Goal: Task Accomplishment & Management: Manage account settings

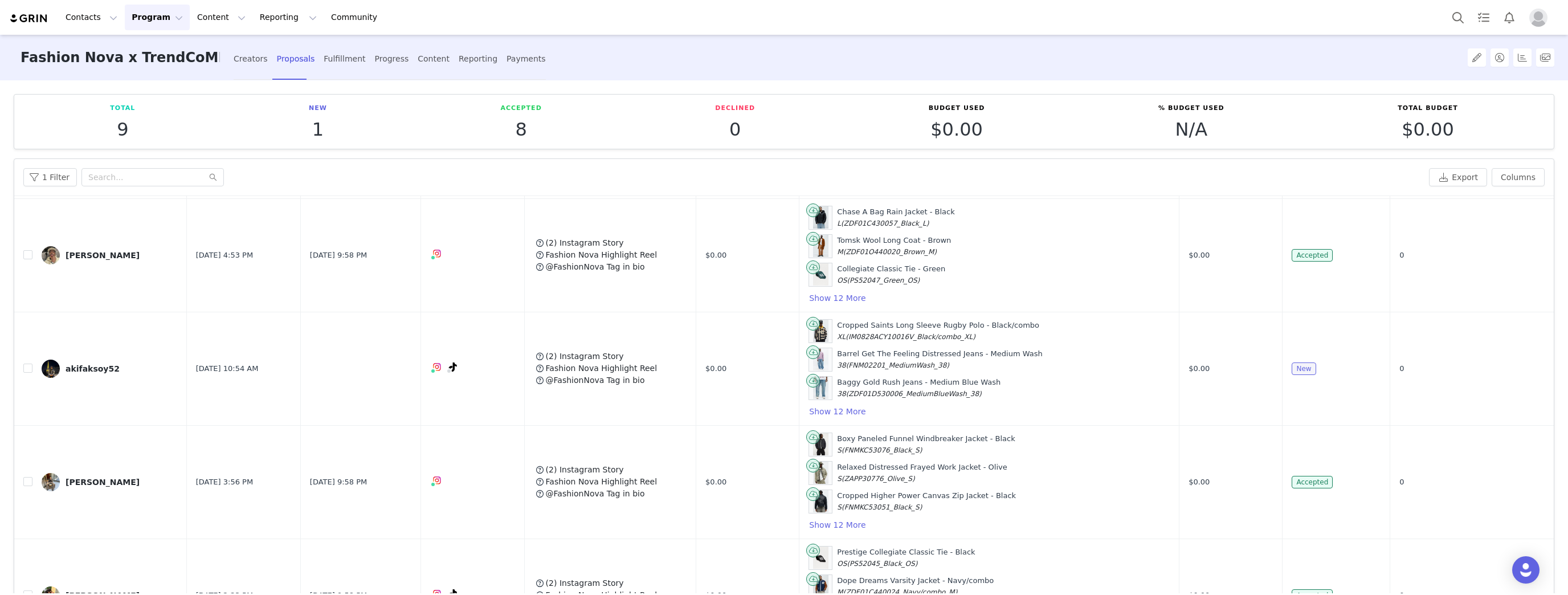
scroll to position [615, 0]
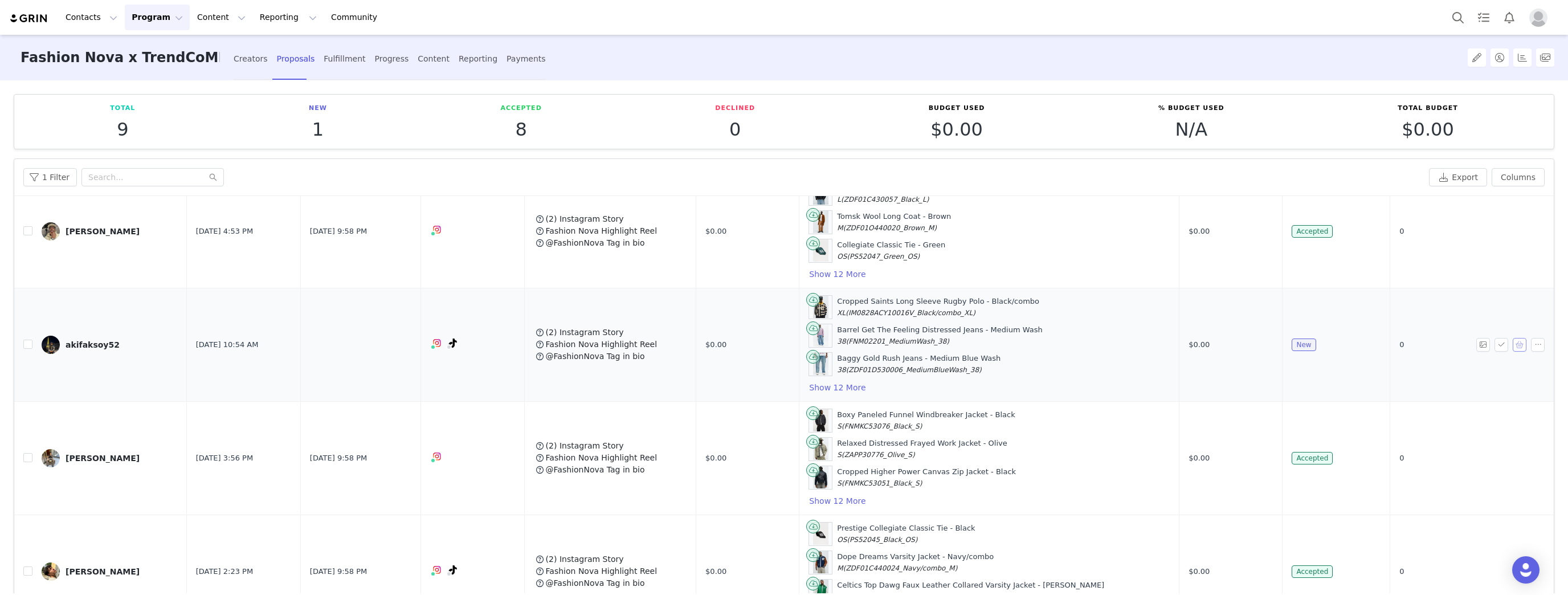
click at [1513, 339] on button "button" at bounding box center [1519, 344] width 13 height 13
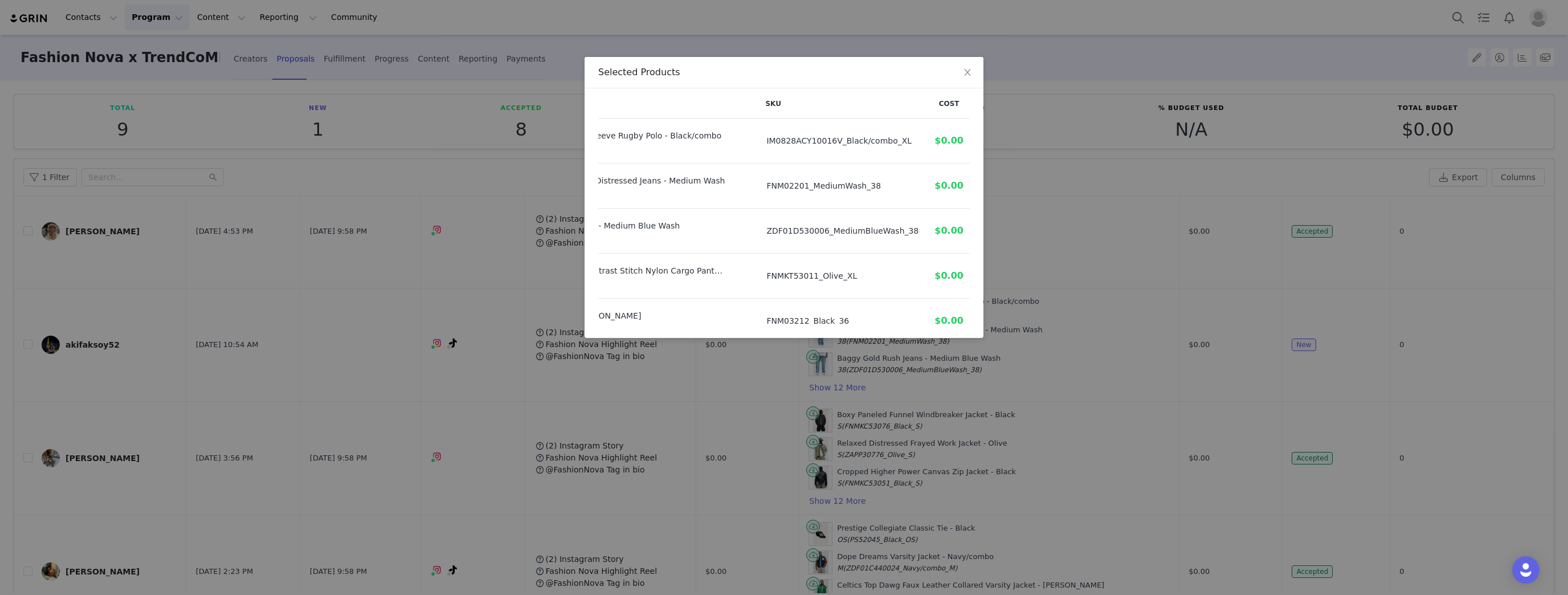
scroll to position [0, 130]
click at [964, 73] on icon "icon: close" at bounding box center [968, 72] width 9 height 9
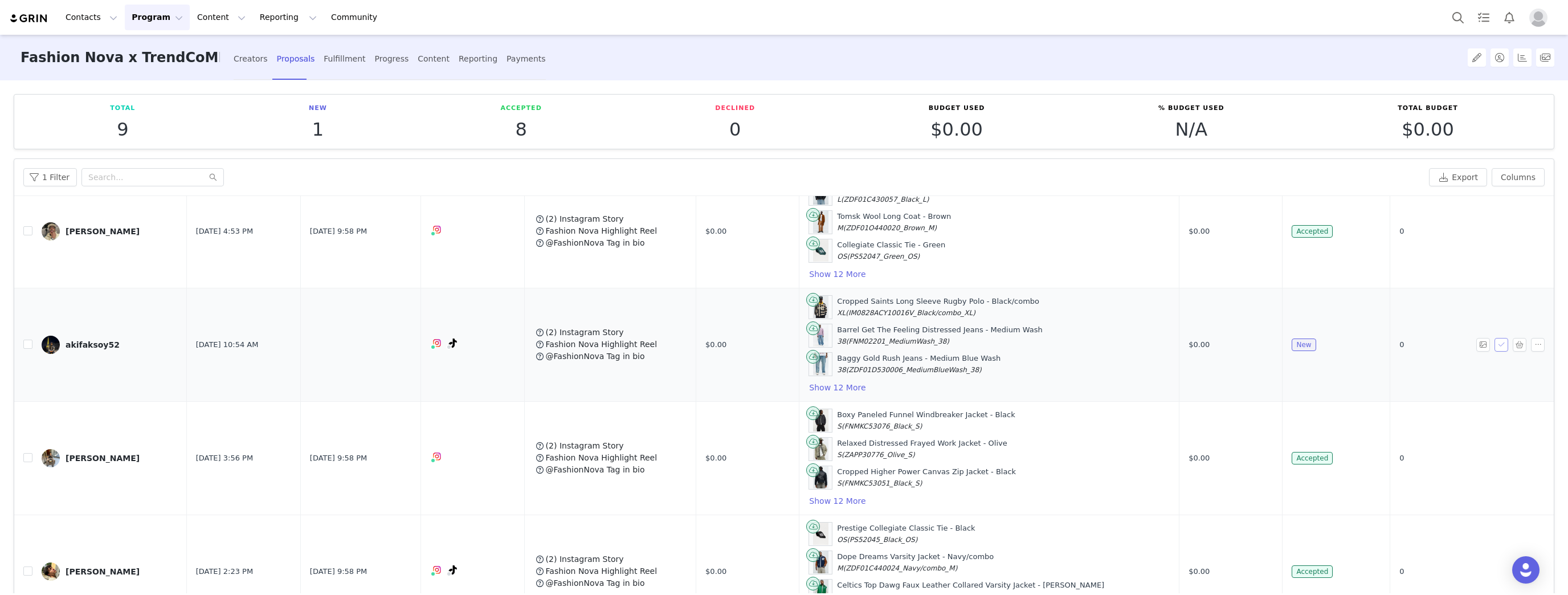
click at [1494, 338] on button "button" at bounding box center [1501, 344] width 13 height 13
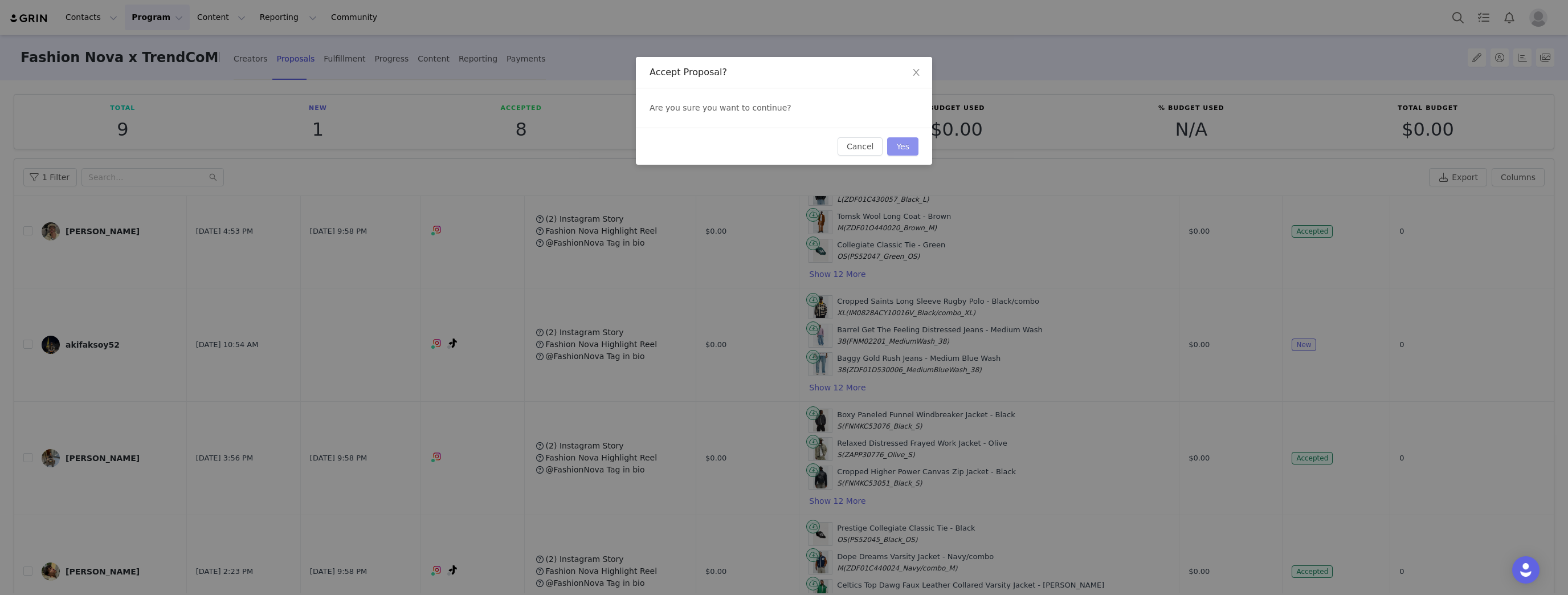
click at [911, 149] on button "Yes" at bounding box center [903, 146] width 31 height 18
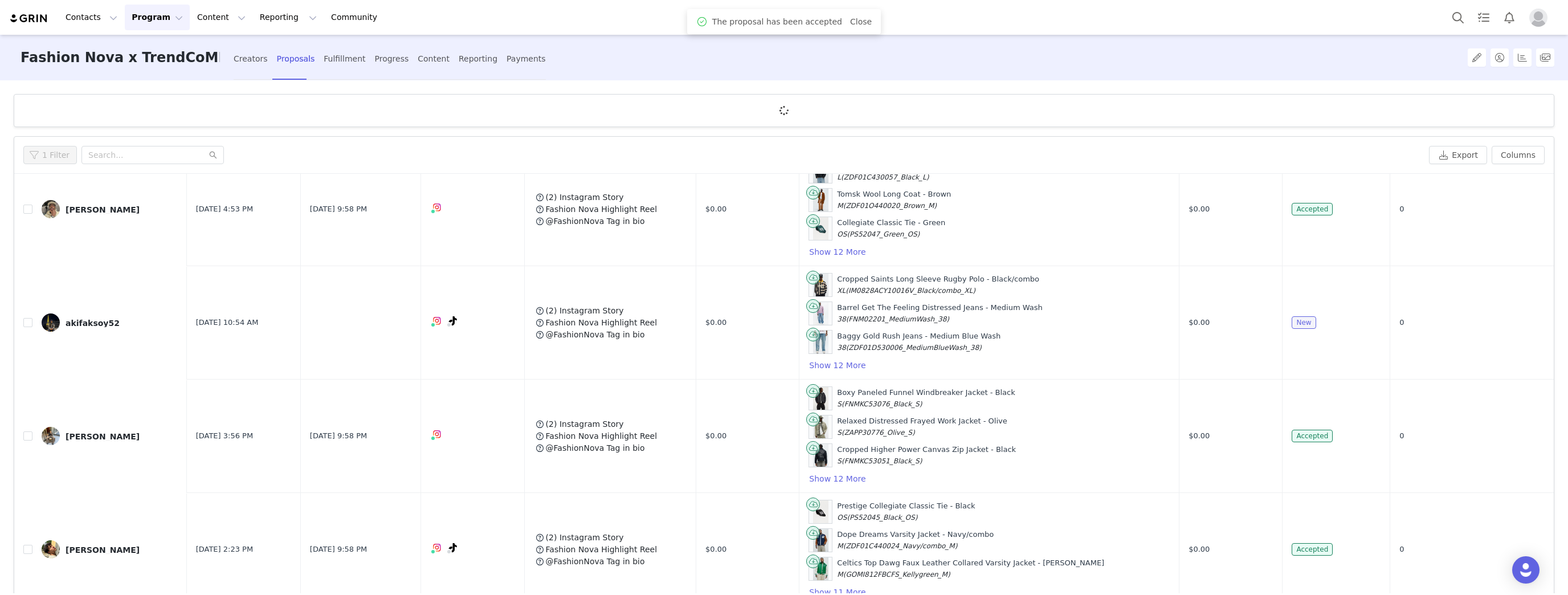
scroll to position [0, 0]
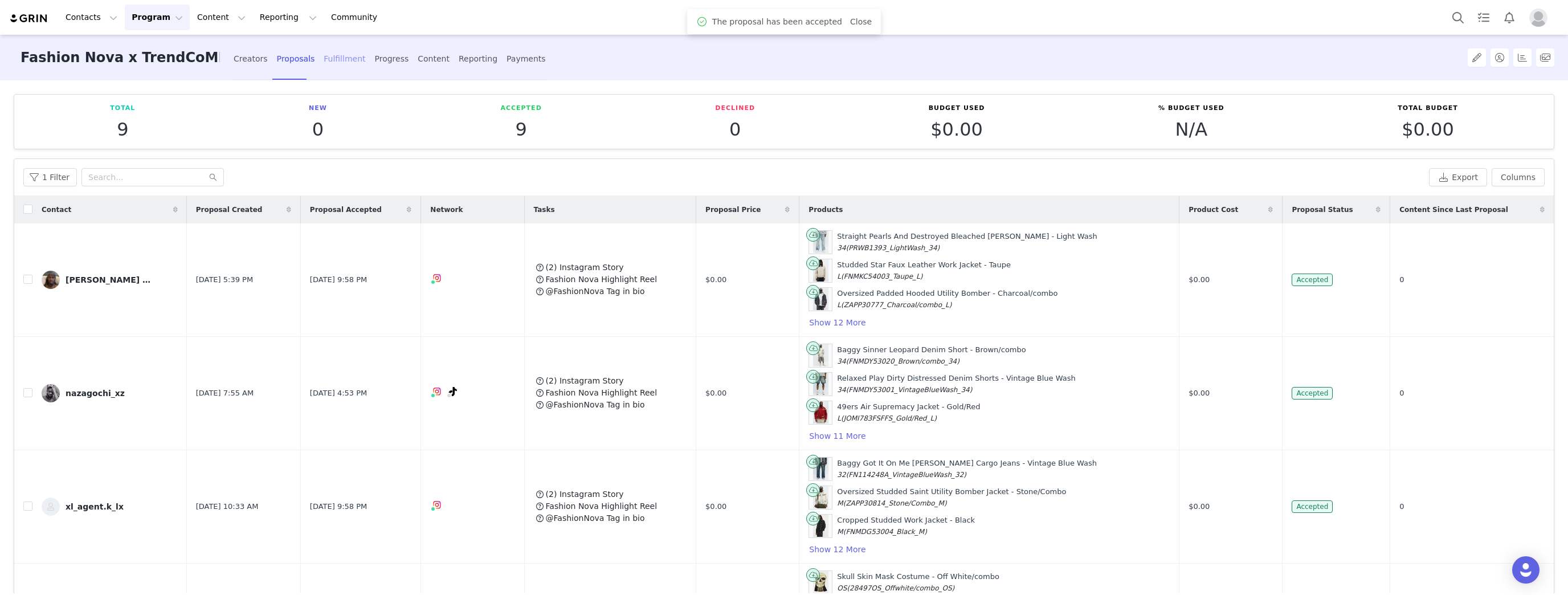
click at [332, 63] on div "Fulfillment" at bounding box center [344, 59] width 41 height 30
